Goal: Use online tool/utility: Utilize a website feature to perform a specific function

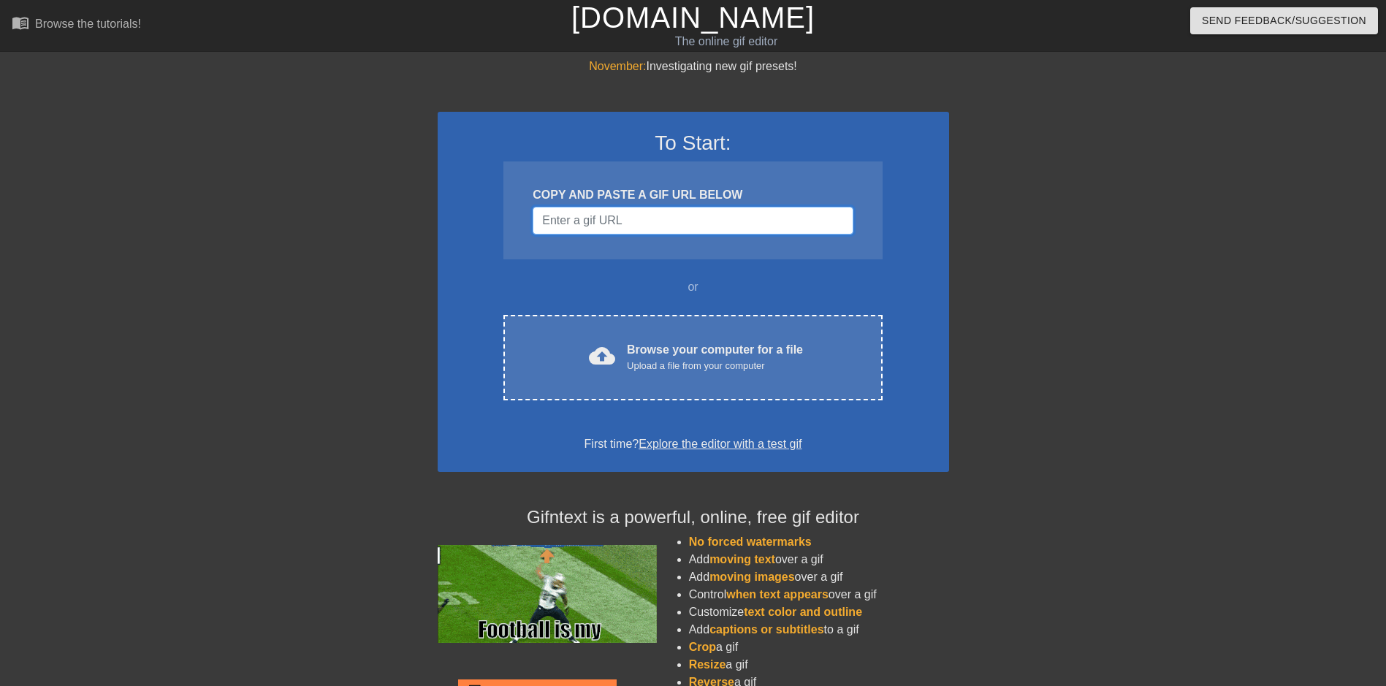
click at [698, 221] on input "Username" at bounding box center [693, 221] width 320 height 28
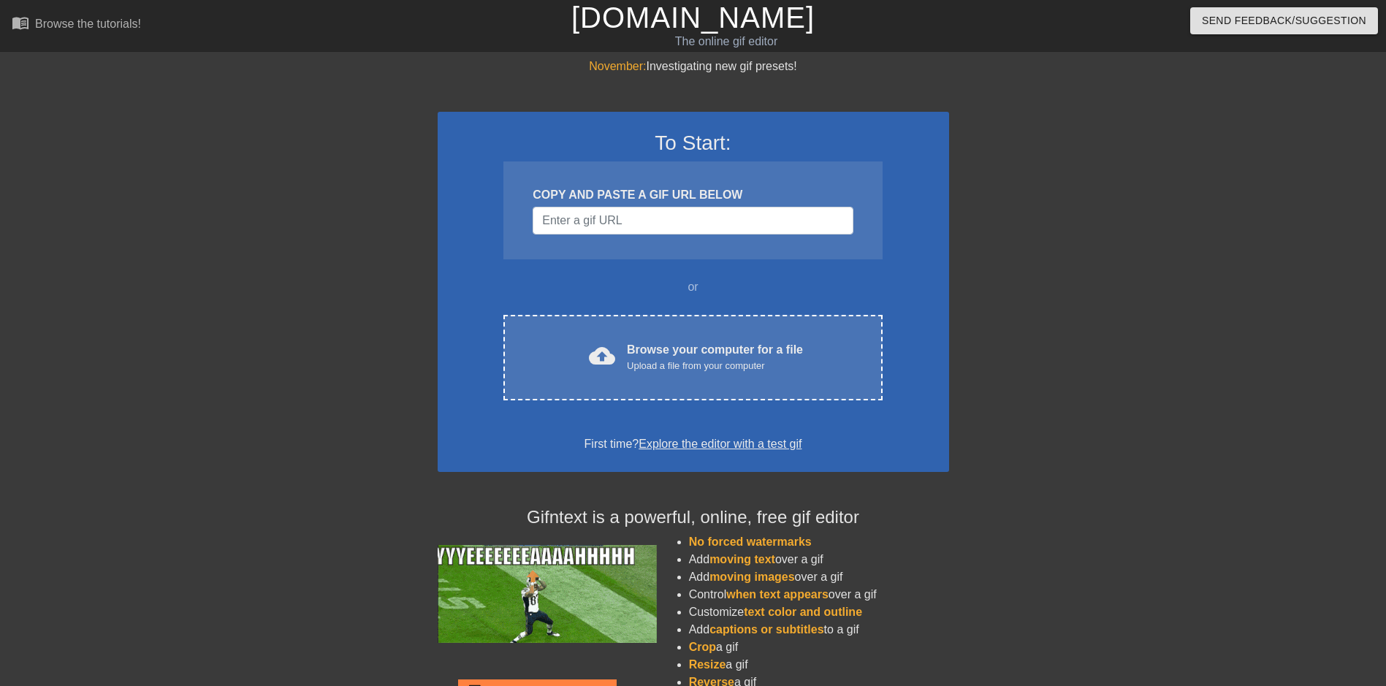
drag, startPoint x: 677, startPoint y: 217, endPoint x: 619, endPoint y: 305, distance: 105.4
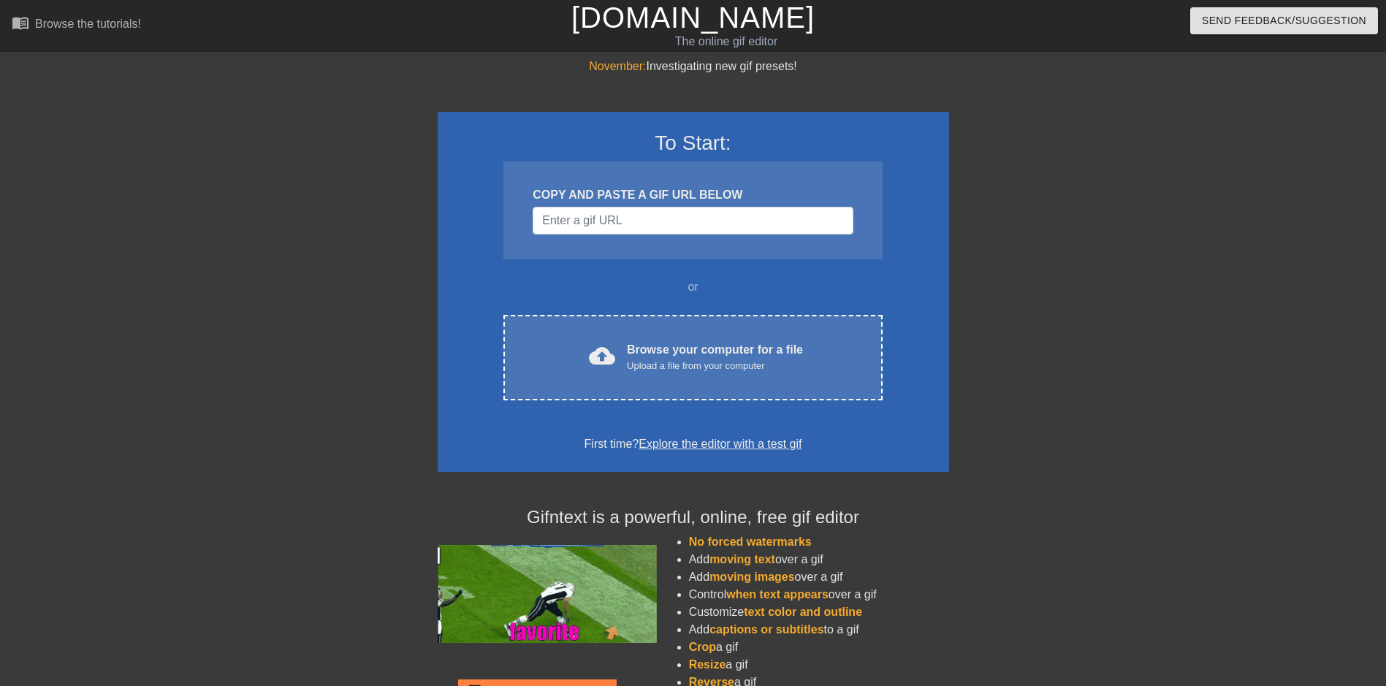
click at [579, 265] on div "To Start: COPY AND PASTE A GIF URL BELOW or cloud_upload Browse your computer f…" at bounding box center [694, 292] width 512 height 360
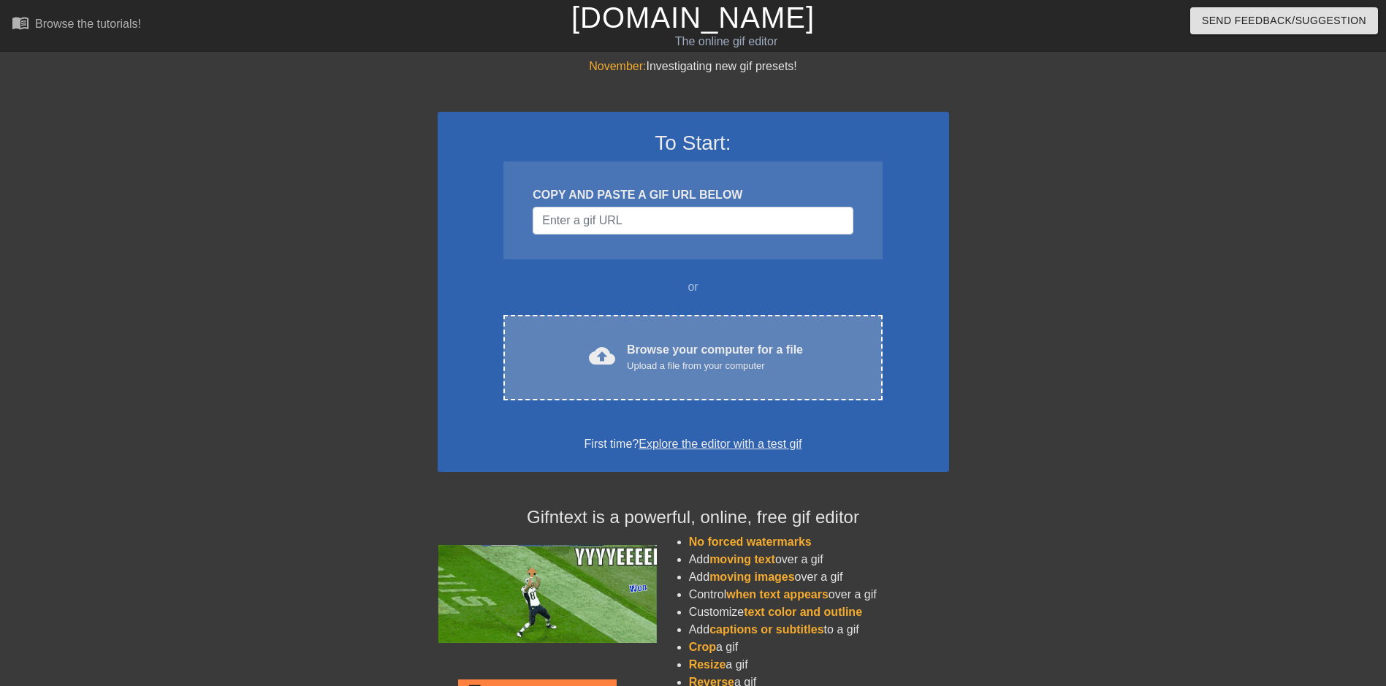
click at [637, 315] on div "cloud_upload Browse your computer for a file Upload a file from your computer C…" at bounding box center [693, 358] width 379 height 86
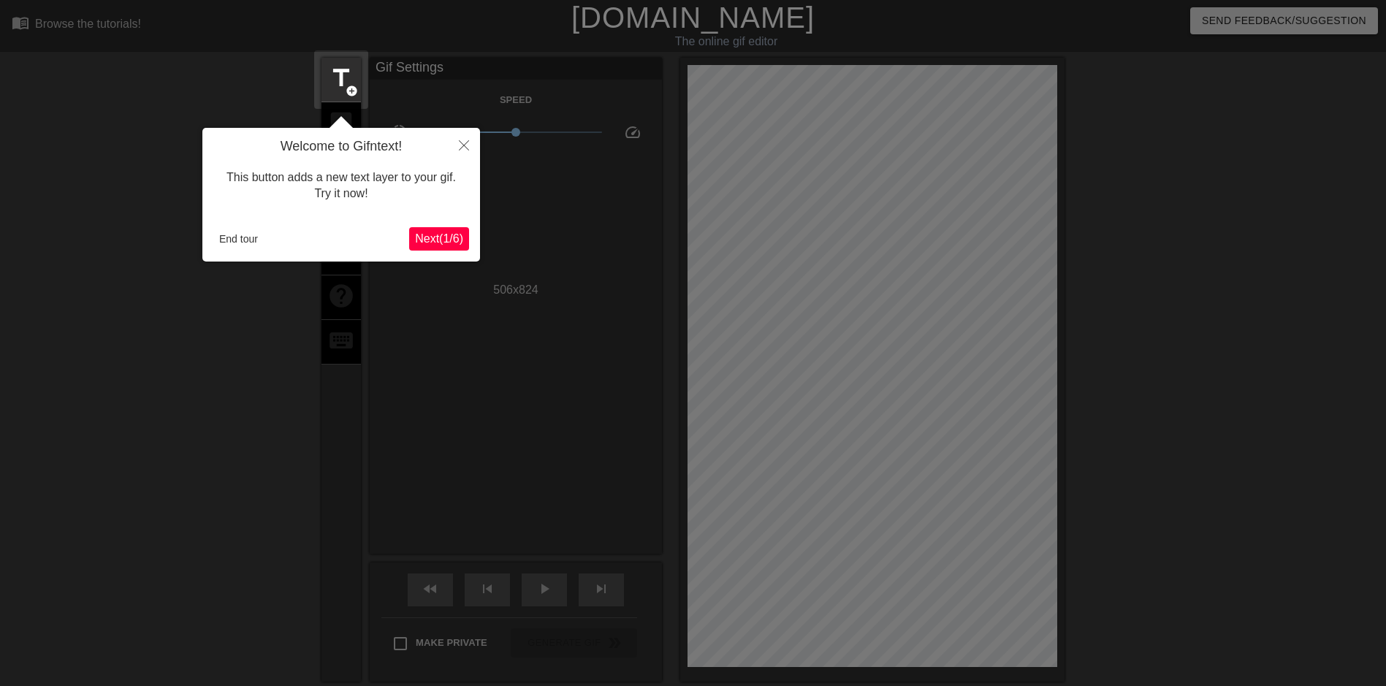
click at [425, 240] on span "Next ( 1 / 6 )" at bounding box center [439, 238] width 48 height 12
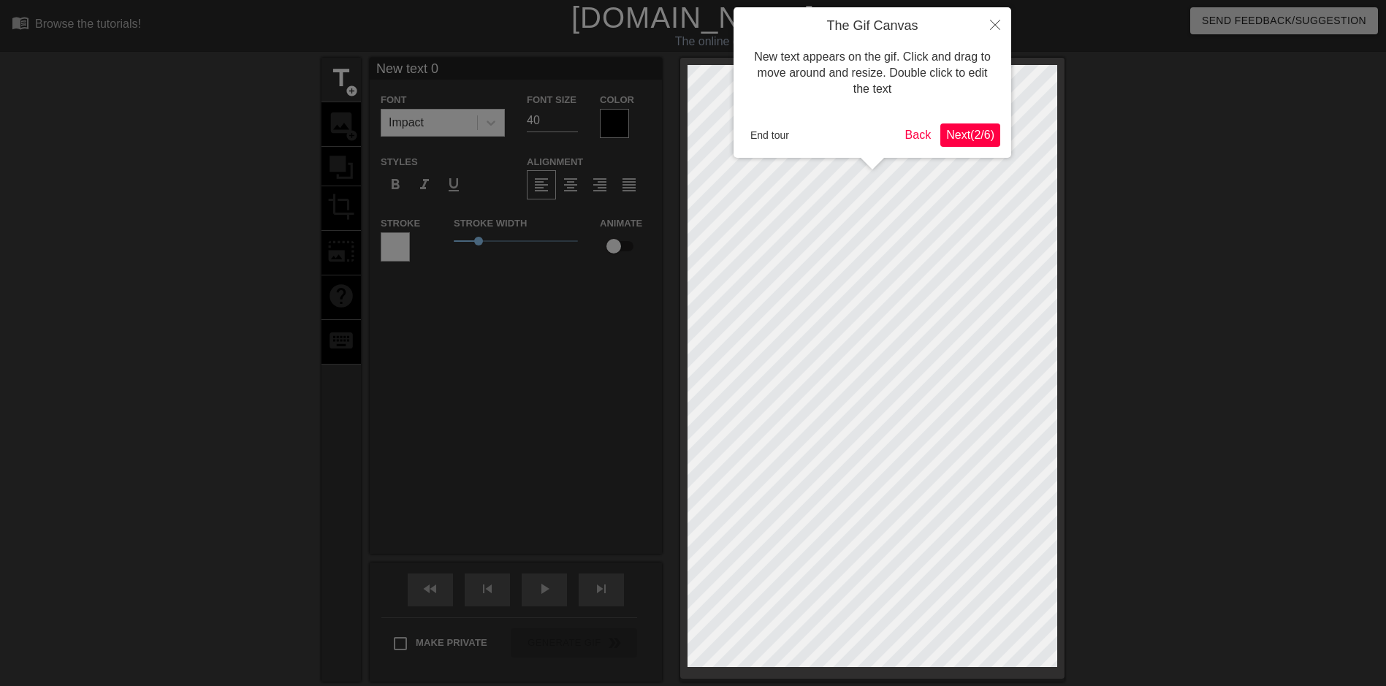
click at [985, 138] on span "Next ( 2 / 6 )" at bounding box center [970, 135] width 48 height 12
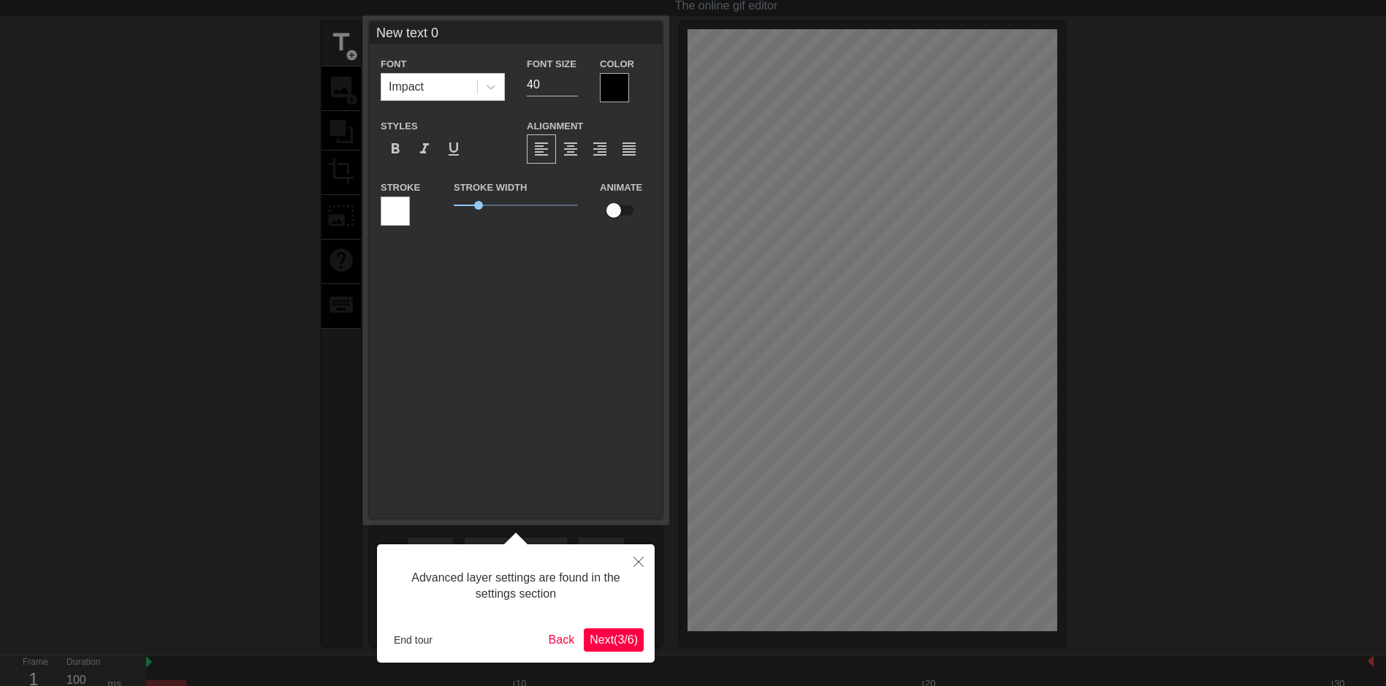
click at [622, 648] on button "Next ( 3 / 6 )" at bounding box center [614, 640] width 60 height 23
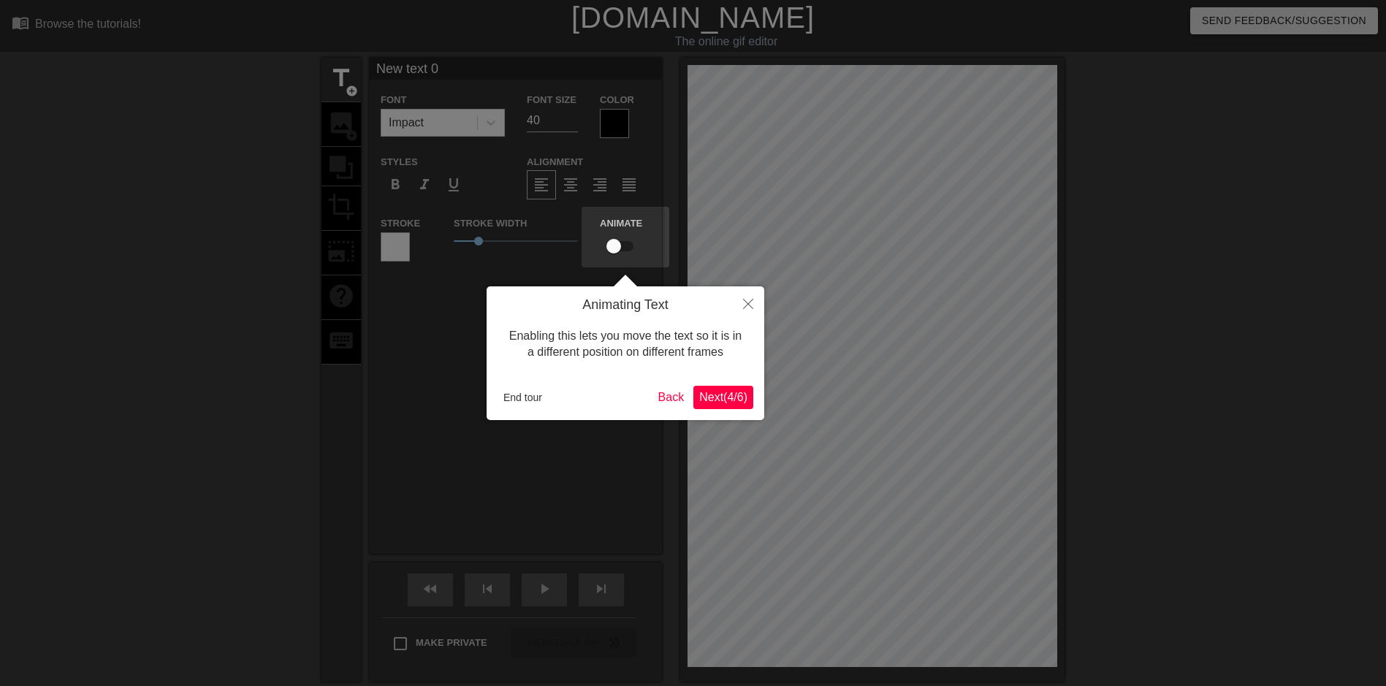
click at [718, 396] on span "Next ( 4 / 6 )" at bounding box center [723, 397] width 48 height 12
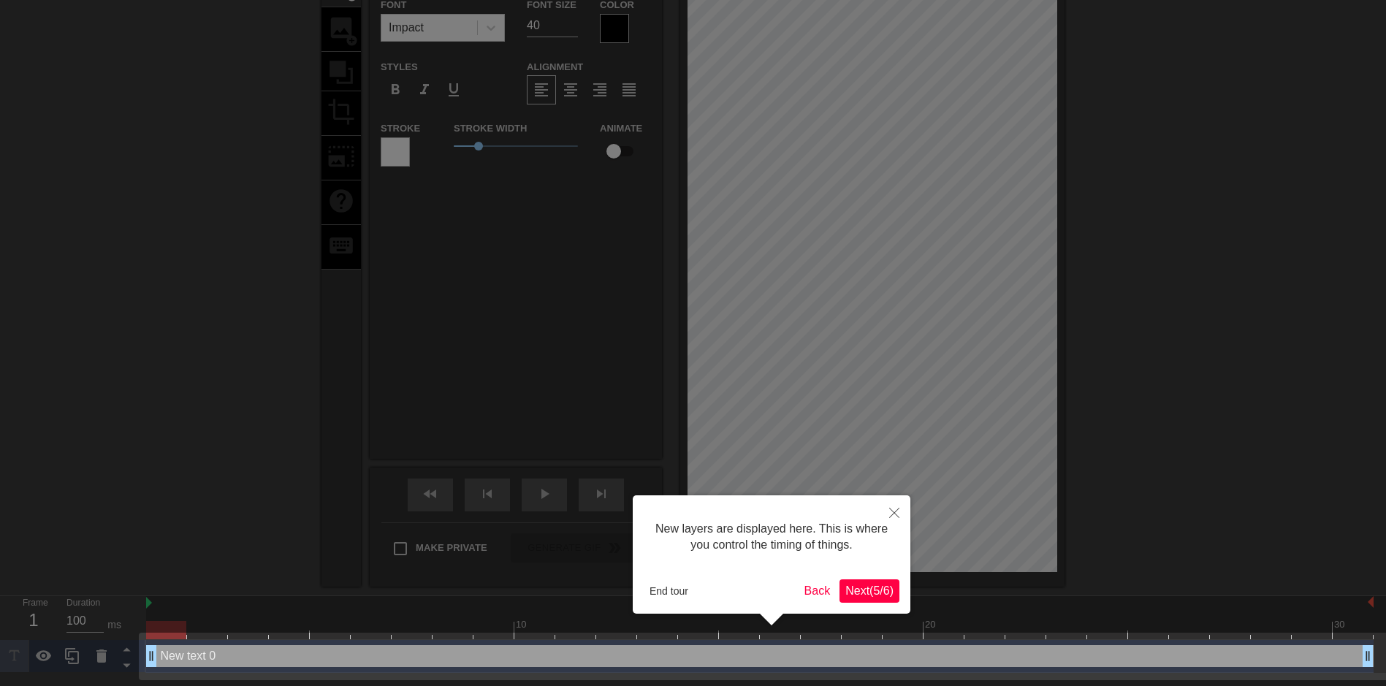
click at [868, 593] on span "Next ( 5 / 6 )" at bounding box center [870, 591] width 48 height 12
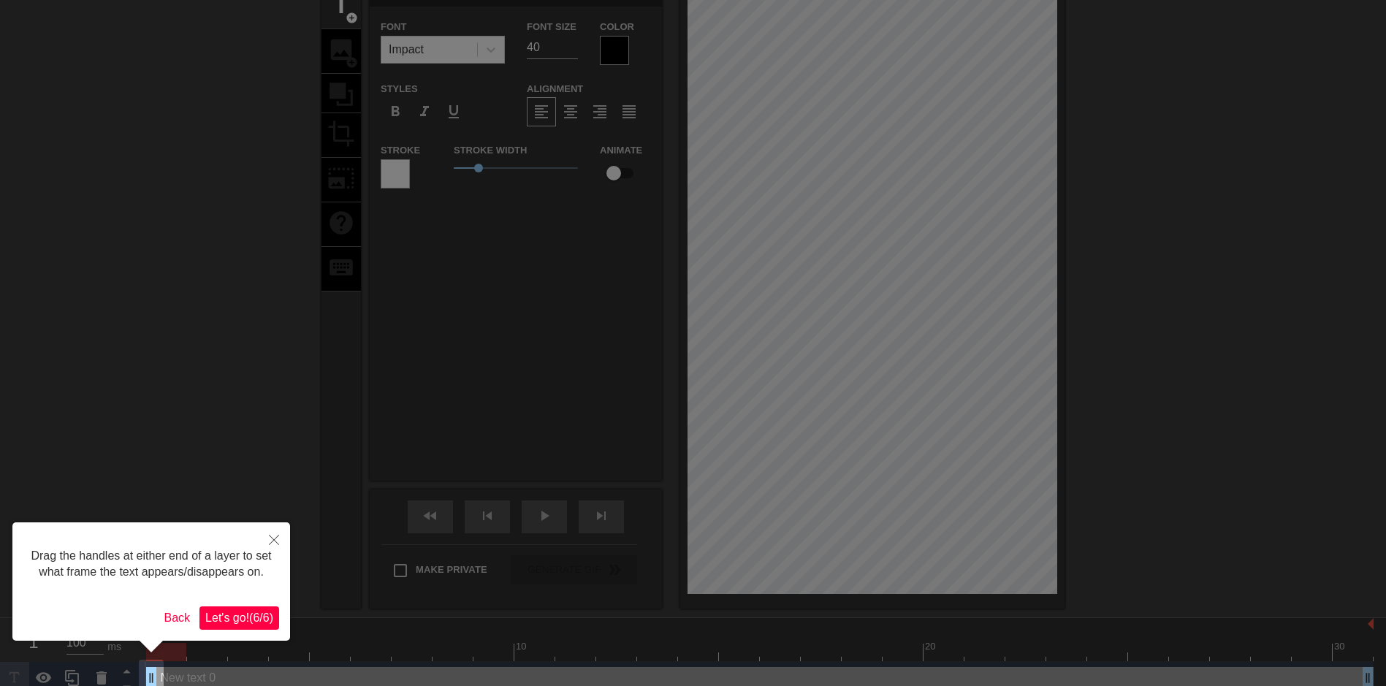
click at [241, 623] on span "Let's go! ( 6 / 6 )" at bounding box center [239, 618] width 68 height 12
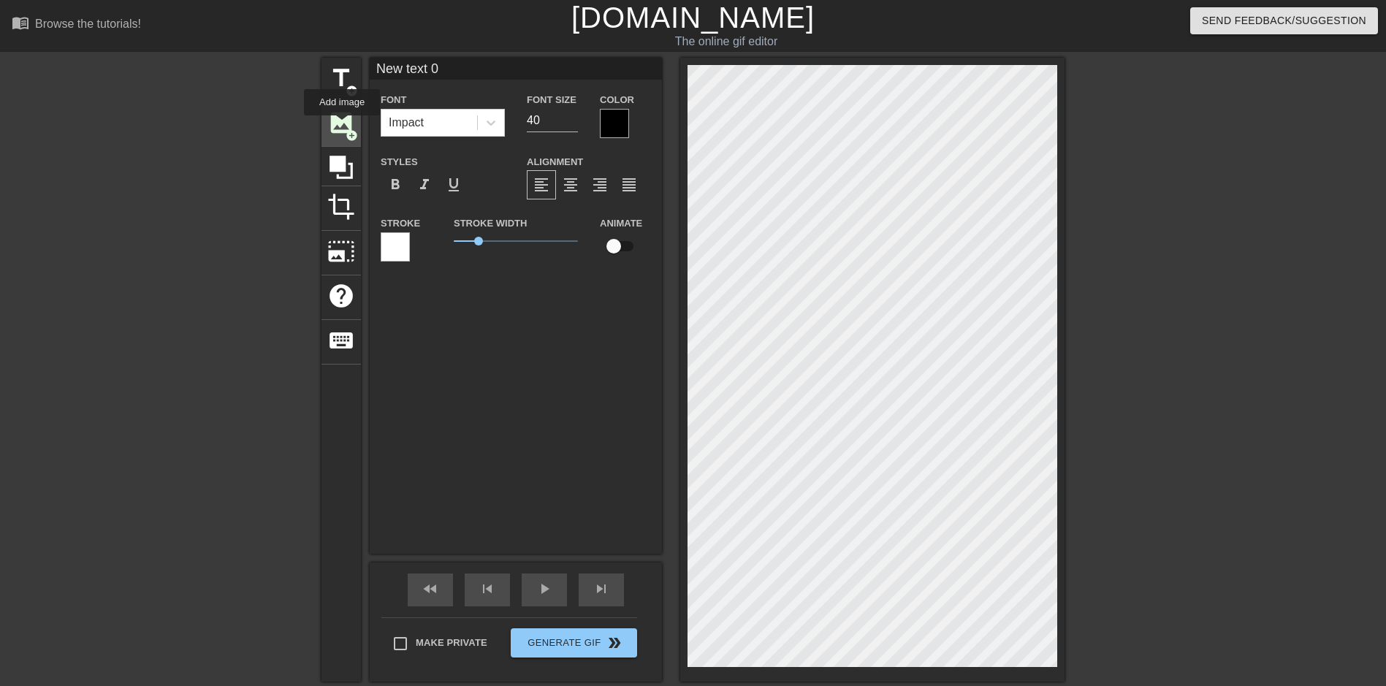
click at [342, 126] on span "image" at bounding box center [341, 123] width 28 height 28
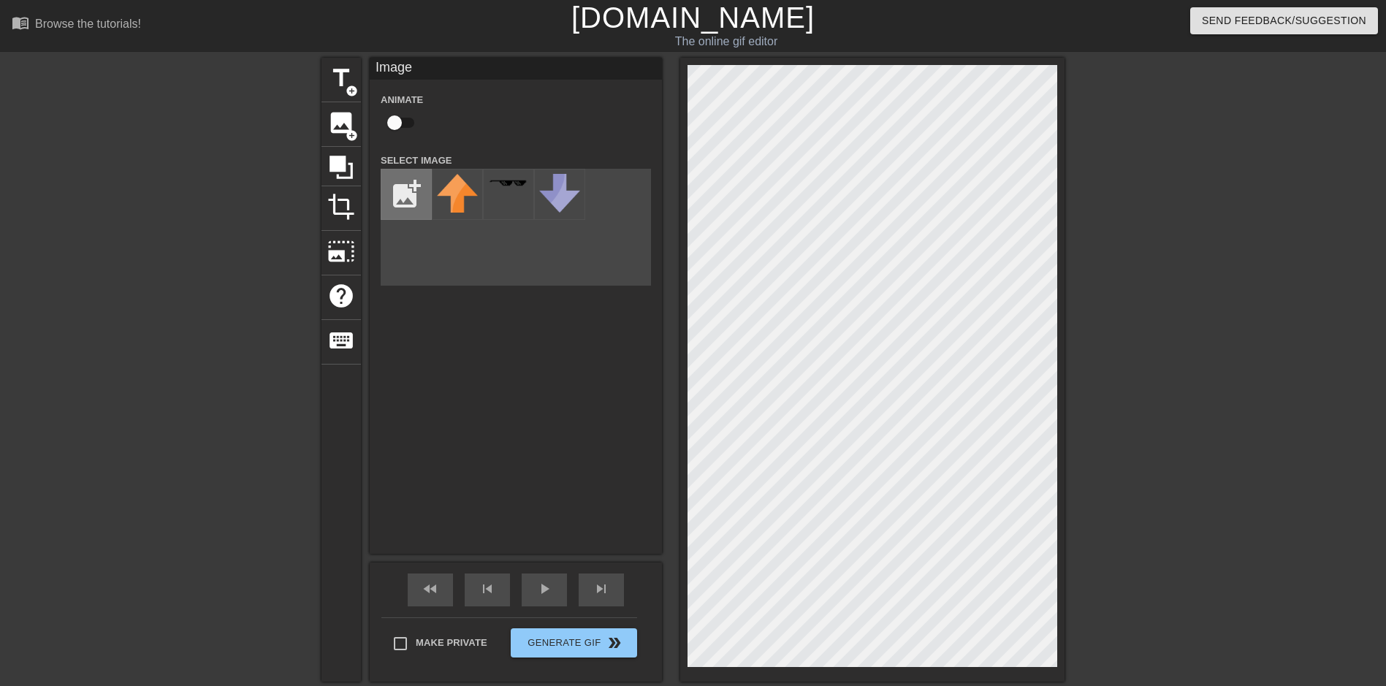
click at [403, 193] on input "file" at bounding box center [406, 195] width 50 height 50
type input "C:\fakepath\R__8_-removebg-preview.png"
click at [455, 183] on img at bounding box center [457, 198] width 41 height 49
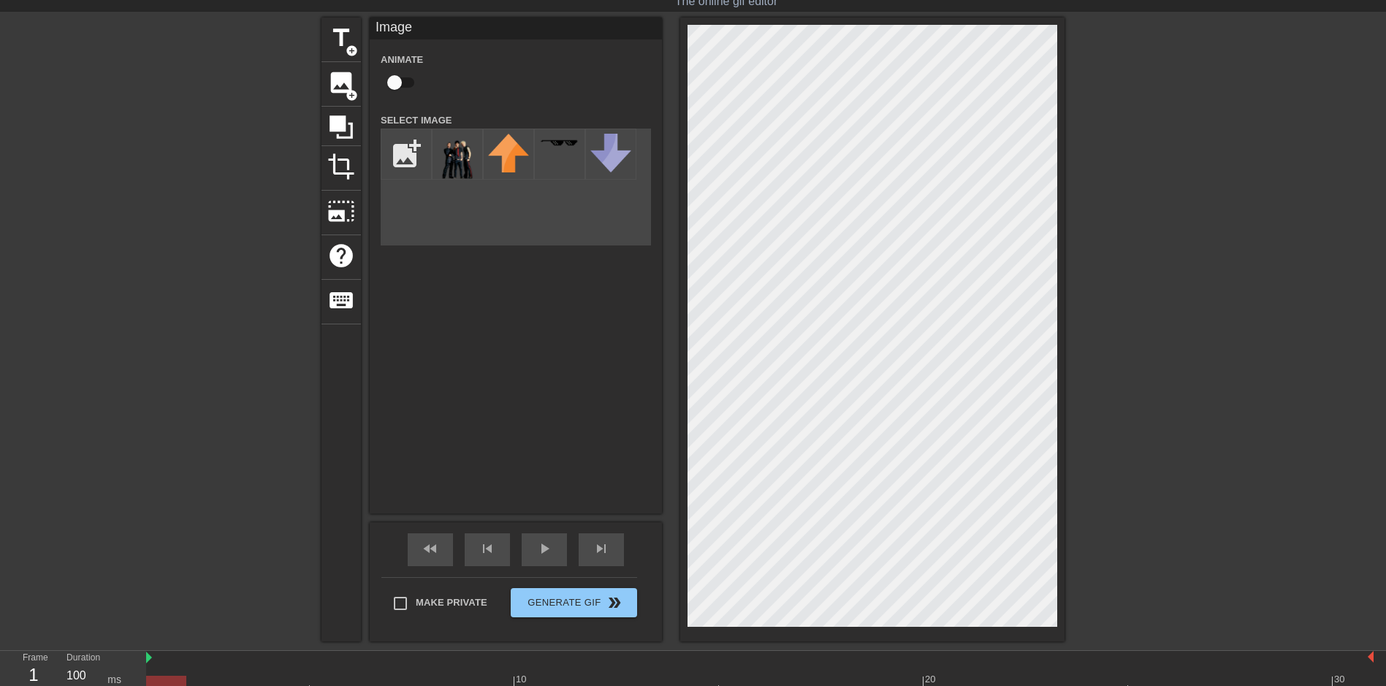
scroll to position [73, 0]
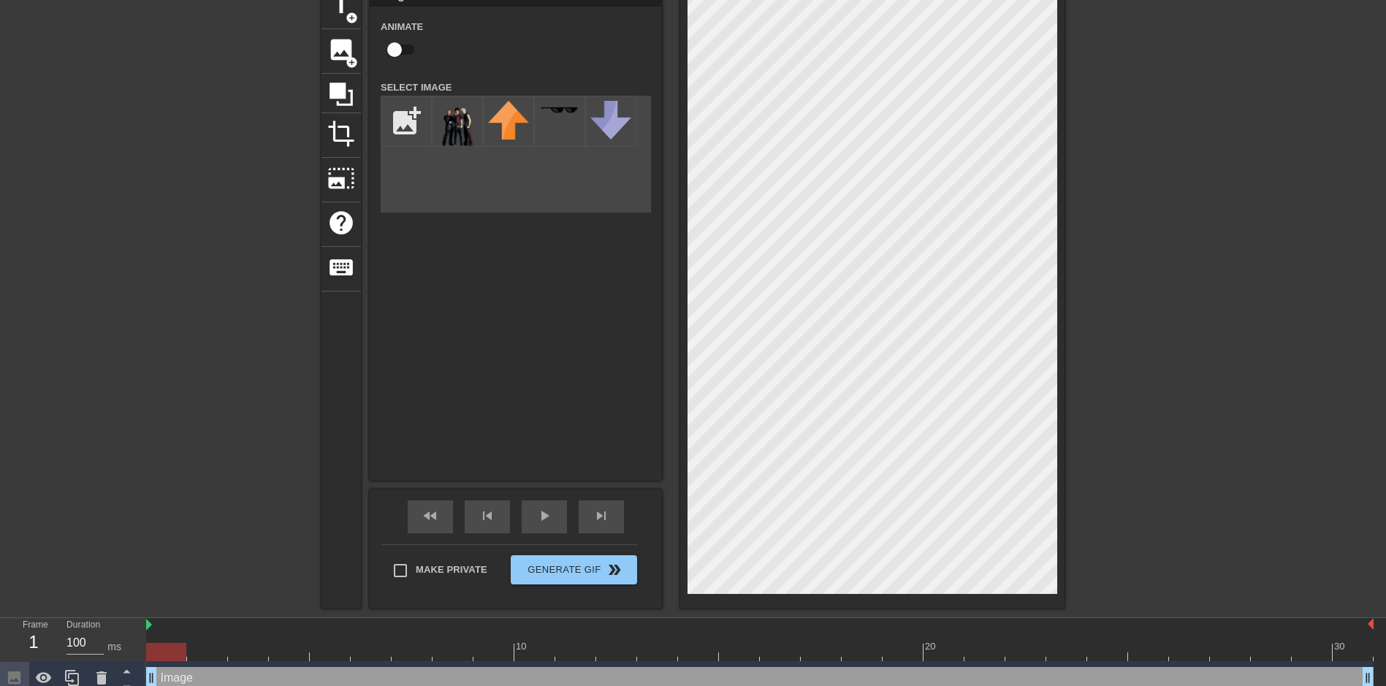
click at [1066, 12] on div "title add_circle image add_circle crop photo_size_select_large help keyboard Im…" at bounding box center [693, 297] width 1386 height 624
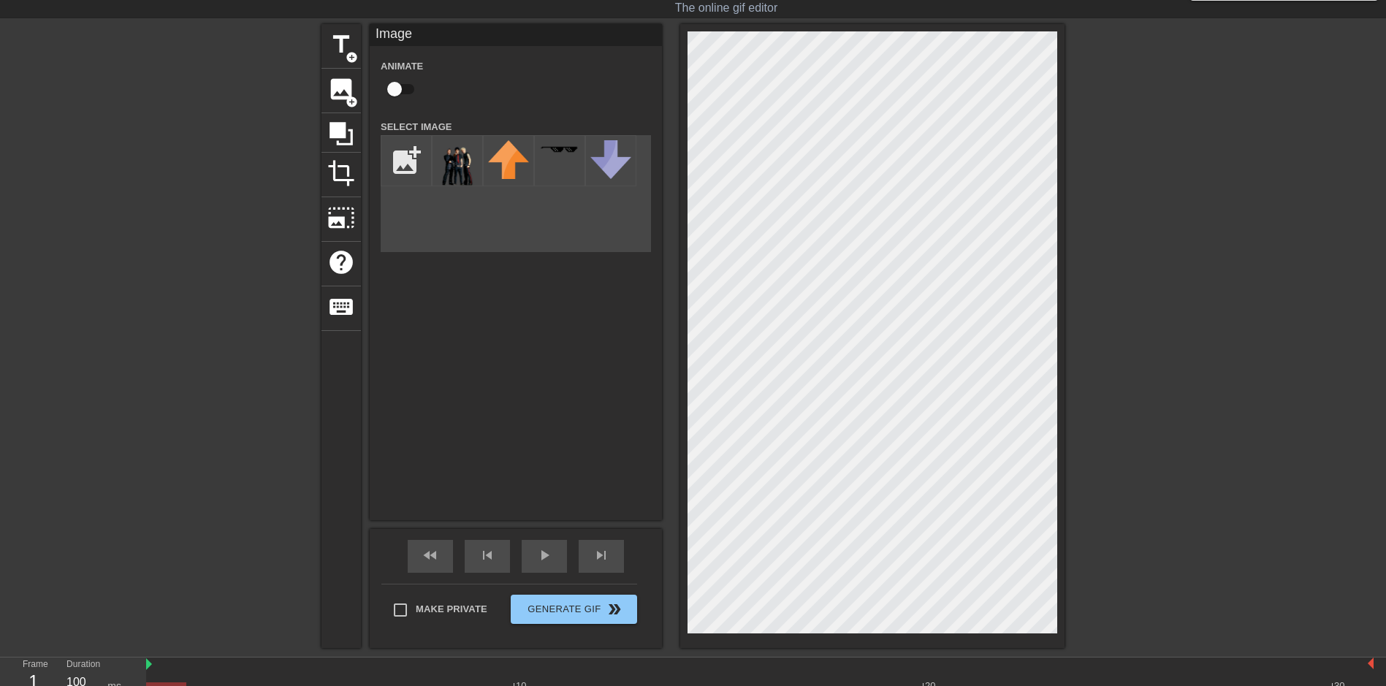
scroll to position [0, 0]
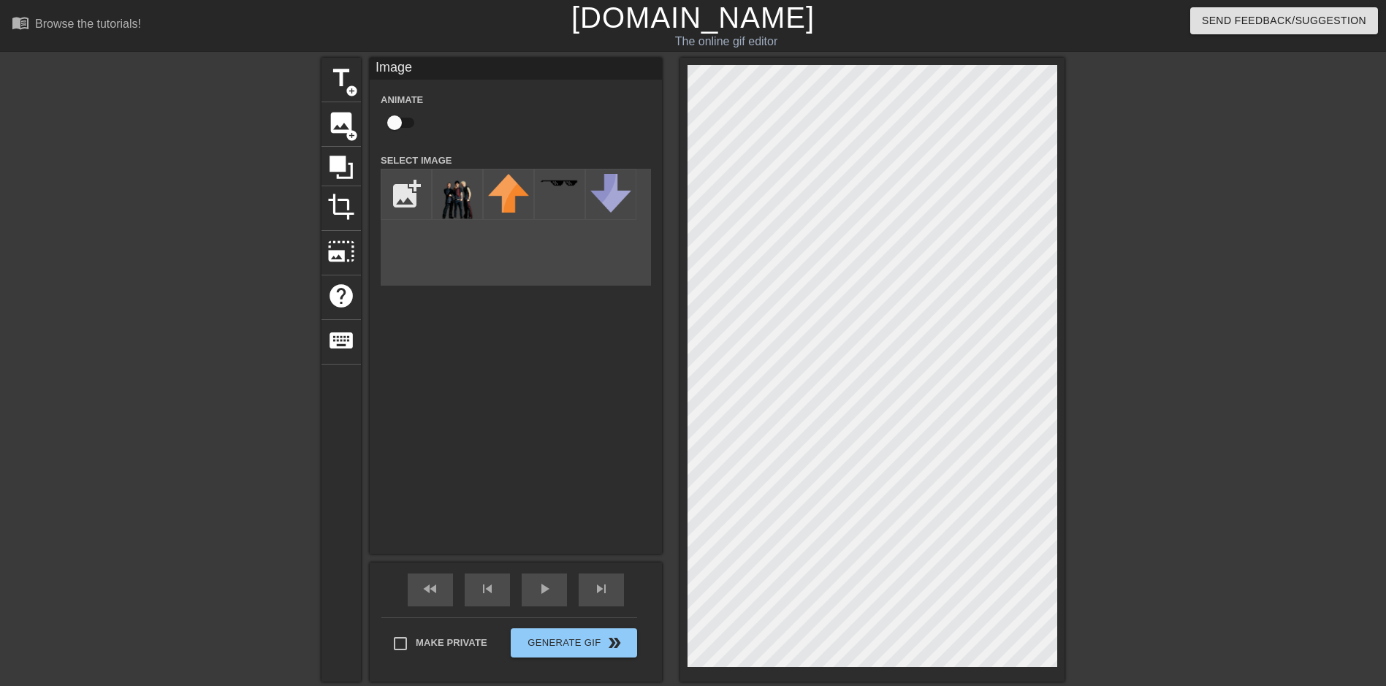
click at [1130, 99] on div "title add_circle image add_circle crop photo_size_select_large help keyboard Im…" at bounding box center [693, 370] width 1386 height 624
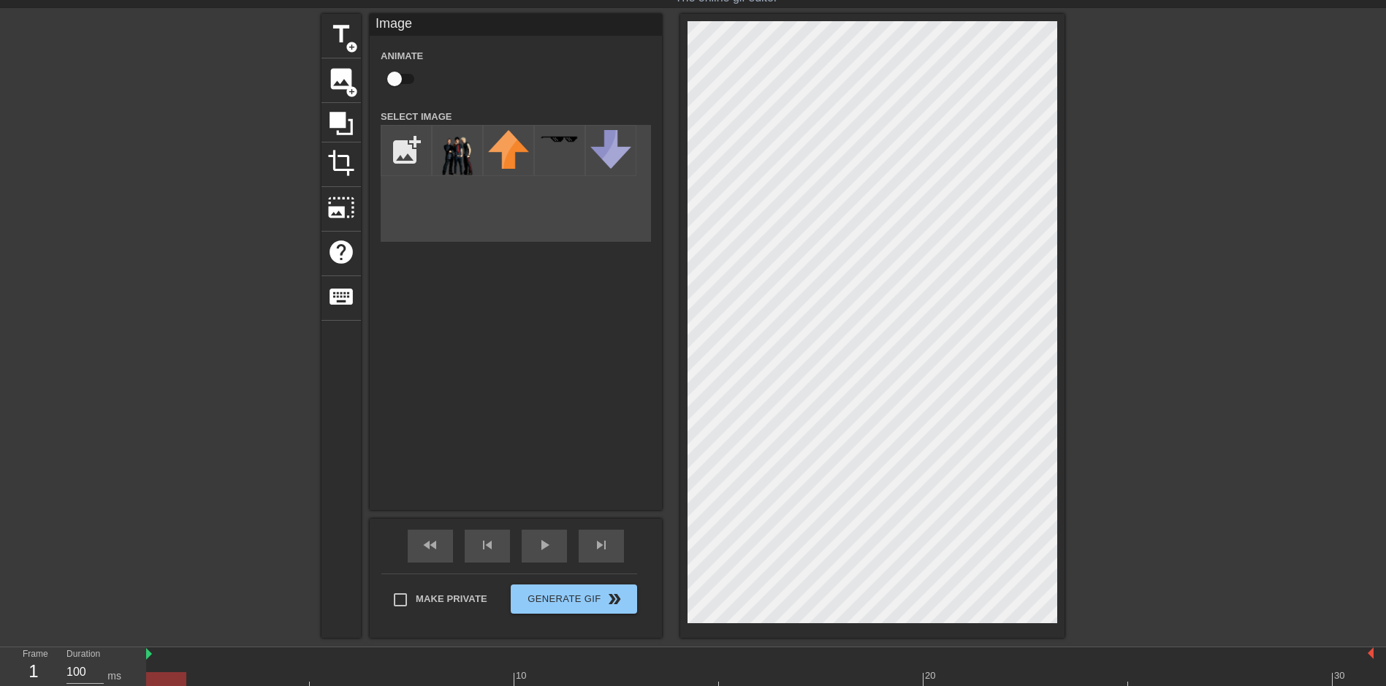
scroll to position [85, 0]
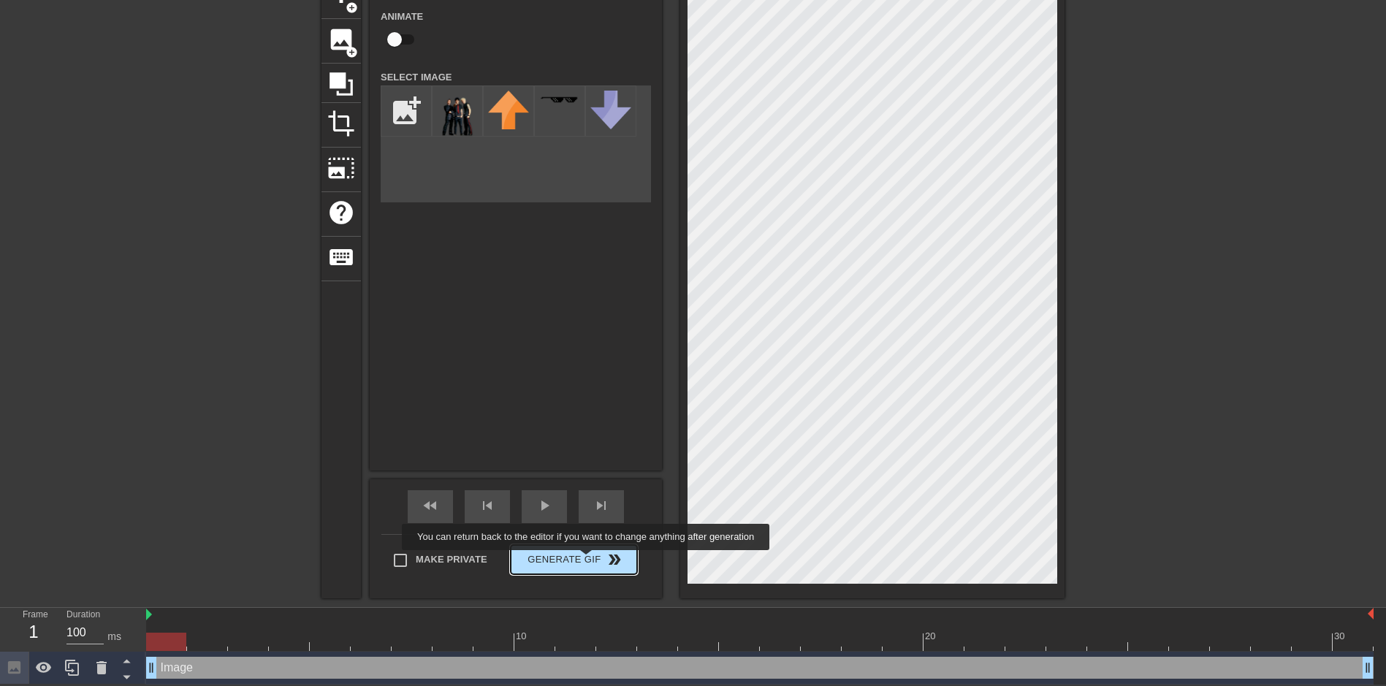
click at [585, 569] on button "Generate Gif double_arrow" at bounding box center [574, 559] width 126 height 29
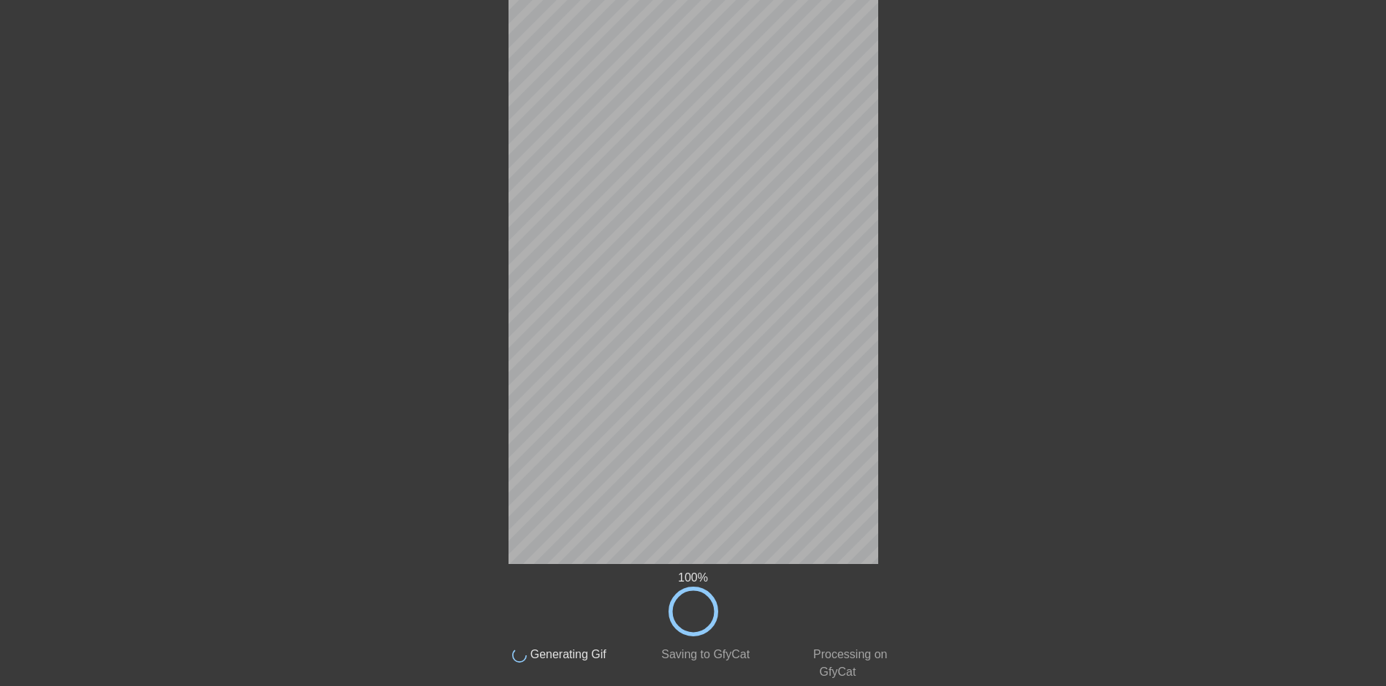
scroll to position [0, 0]
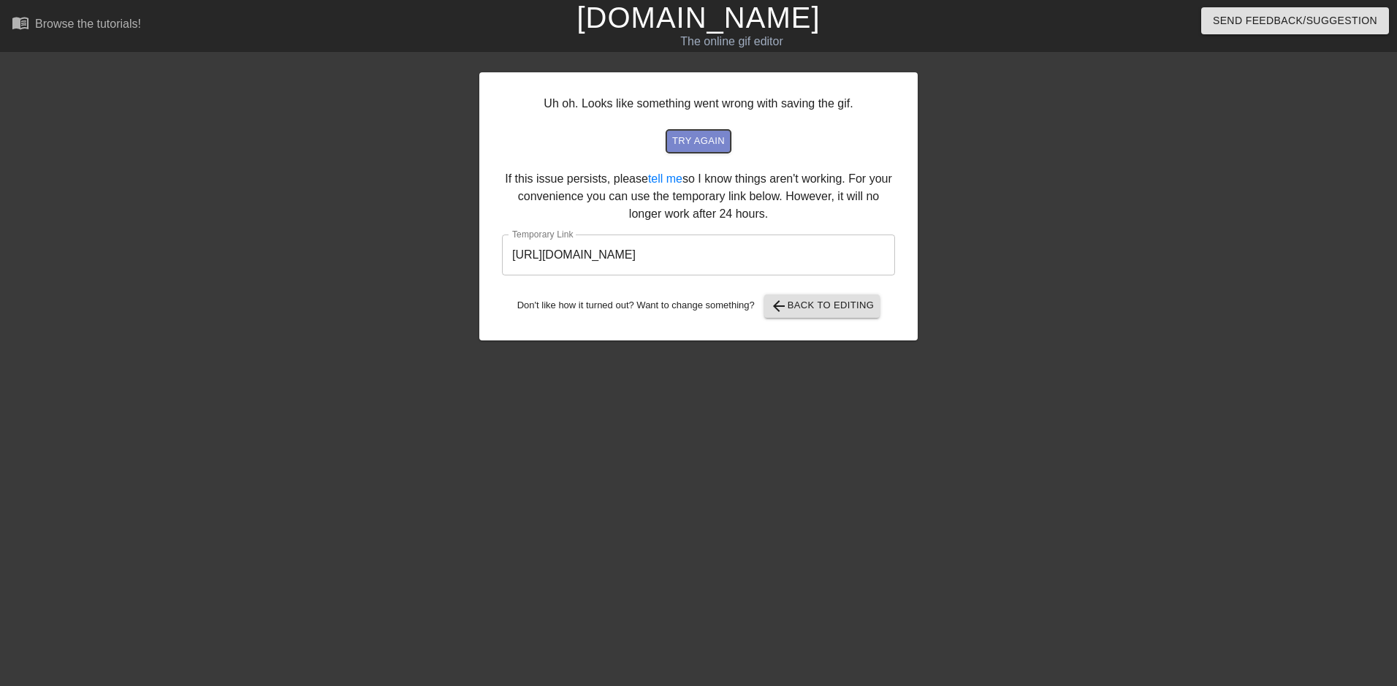
click at [709, 134] on span "try again" at bounding box center [698, 141] width 53 height 17
